Goal: Task Accomplishment & Management: Use online tool/utility

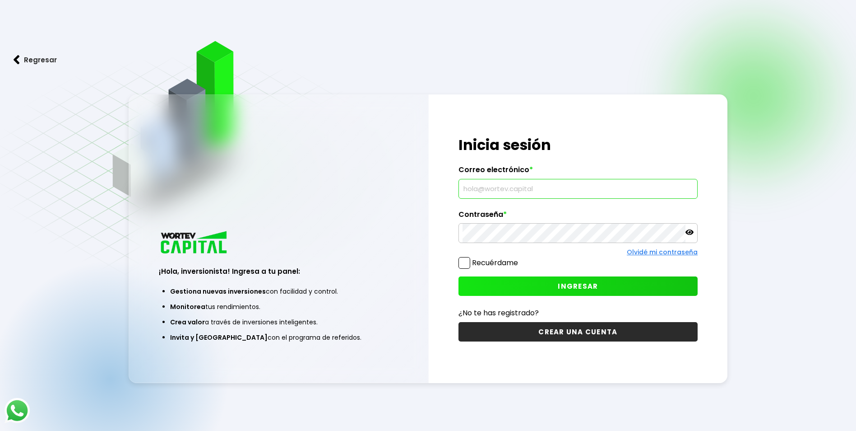
type input "[EMAIL_ADDRESS][DOMAIN_NAME]"
click at [560, 280] on button "INGRESAR" at bounding box center [578, 285] width 239 height 19
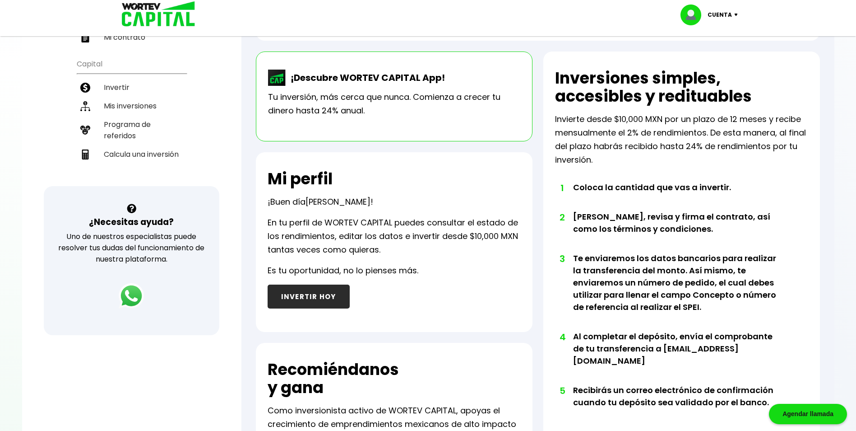
scroll to position [167, 0]
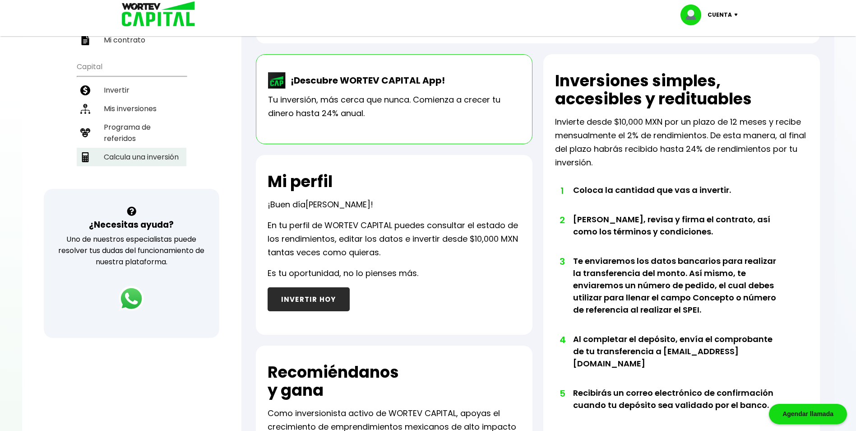
click at [159, 158] on li "Calcula una inversión" at bounding box center [132, 157] width 110 height 19
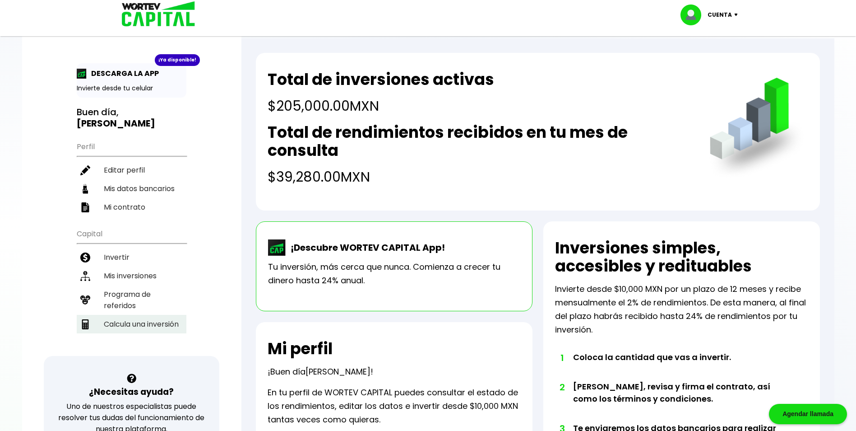
select select "1"
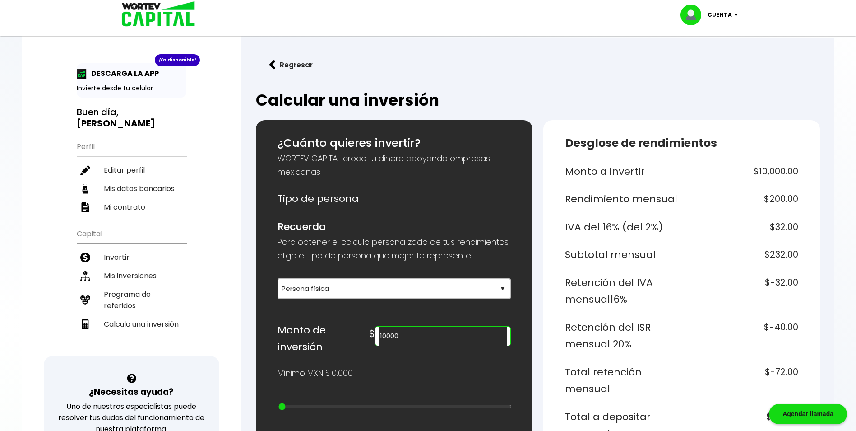
drag, startPoint x: 453, startPoint y: 337, endPoint x: 427, endPoint y: 338, distance: 25.7
click at [427, 338] on input "10000" at bounding box center [442, 335] width 127 height 19
type input "1"
type input "375000"
click at [300, 60] on button "Regresar" at bounding box center [291, 65] width 70 height 24
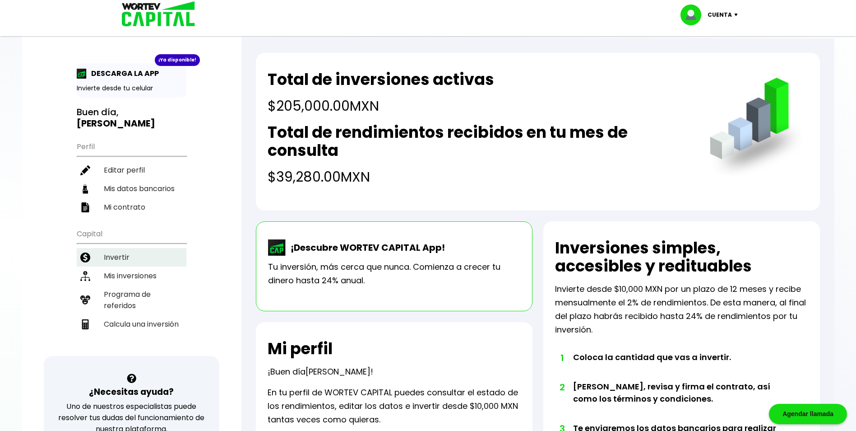
click at [134, 254] on li "Invertir" at bounding box center [132, 257] width 110 height 19
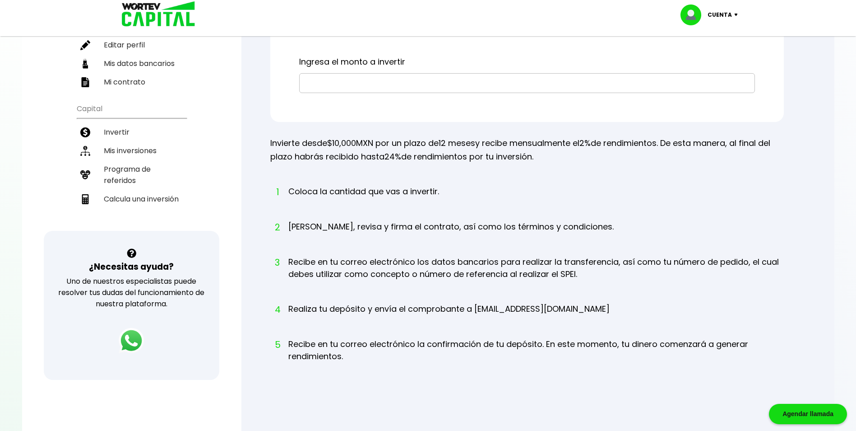
scroll to position [131, 0]
